Goal: Browse casually

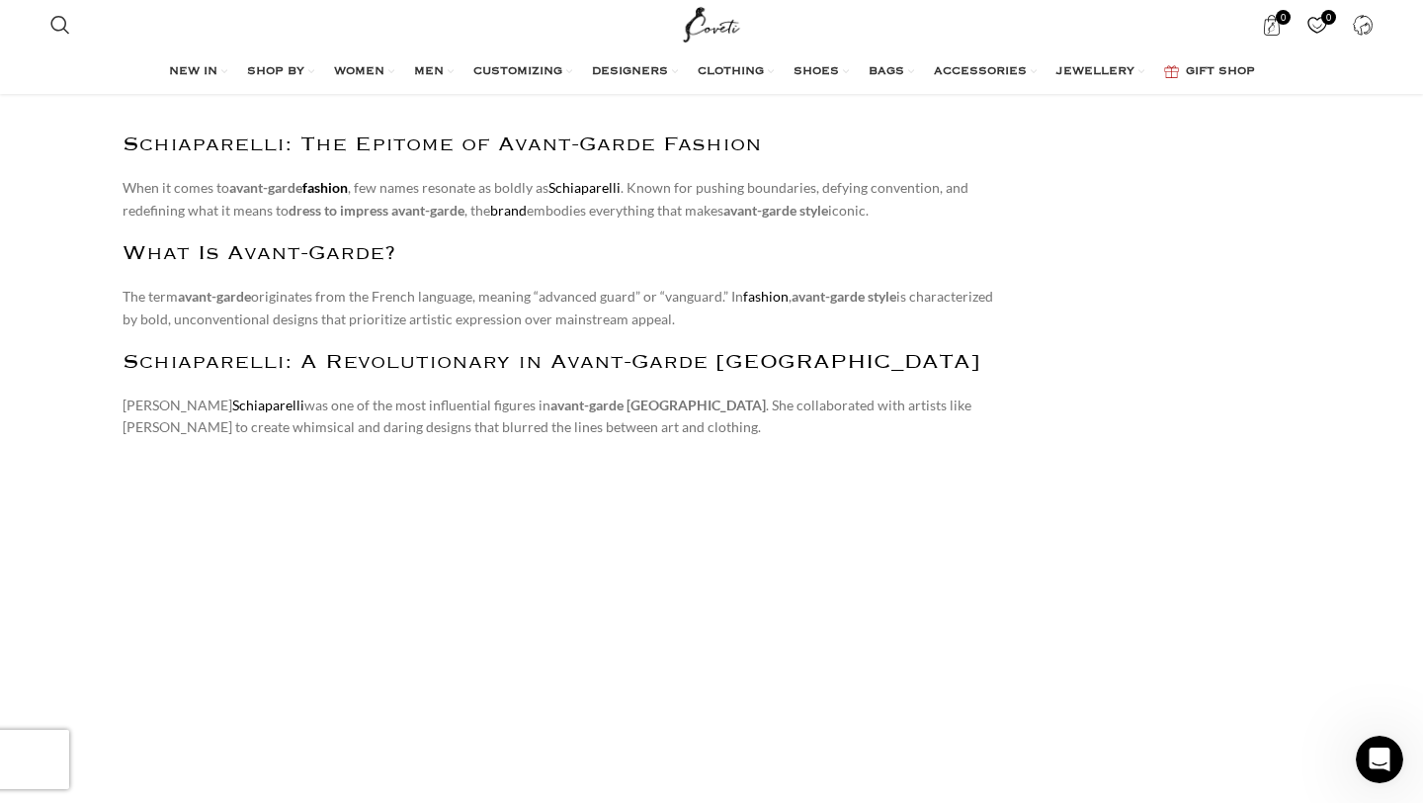
scroll to position [2950, 0]
